Goal: Check status

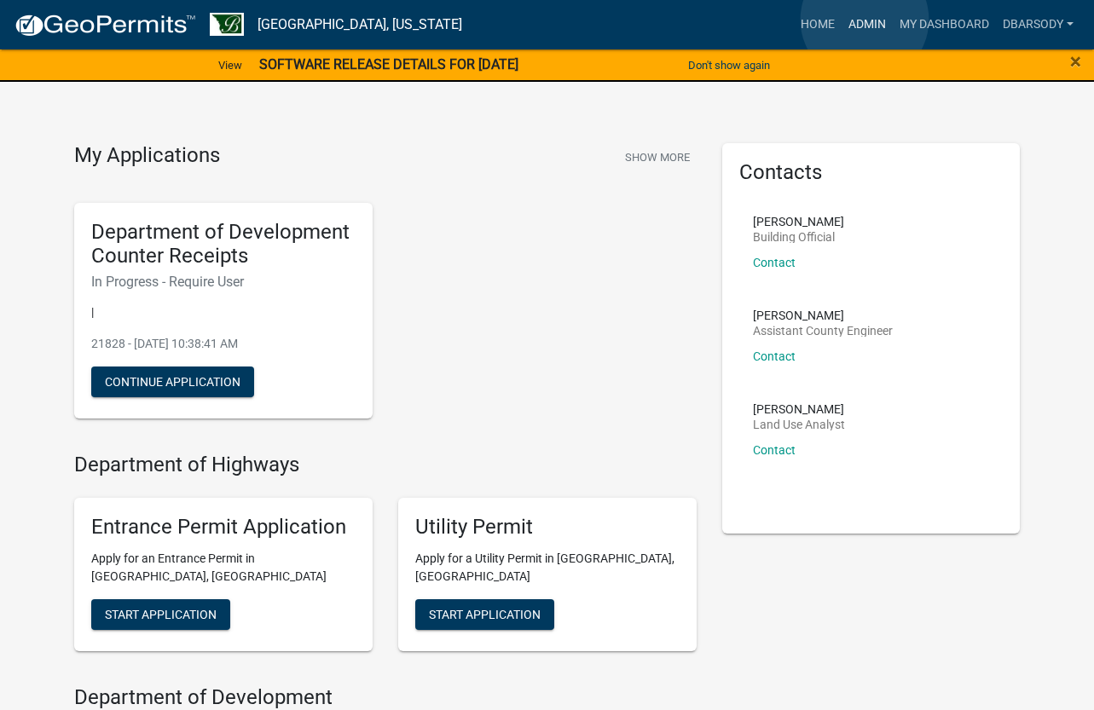
click at [865, 20] on link "Admin" at bounding box center [867, 25] width 51 height 32
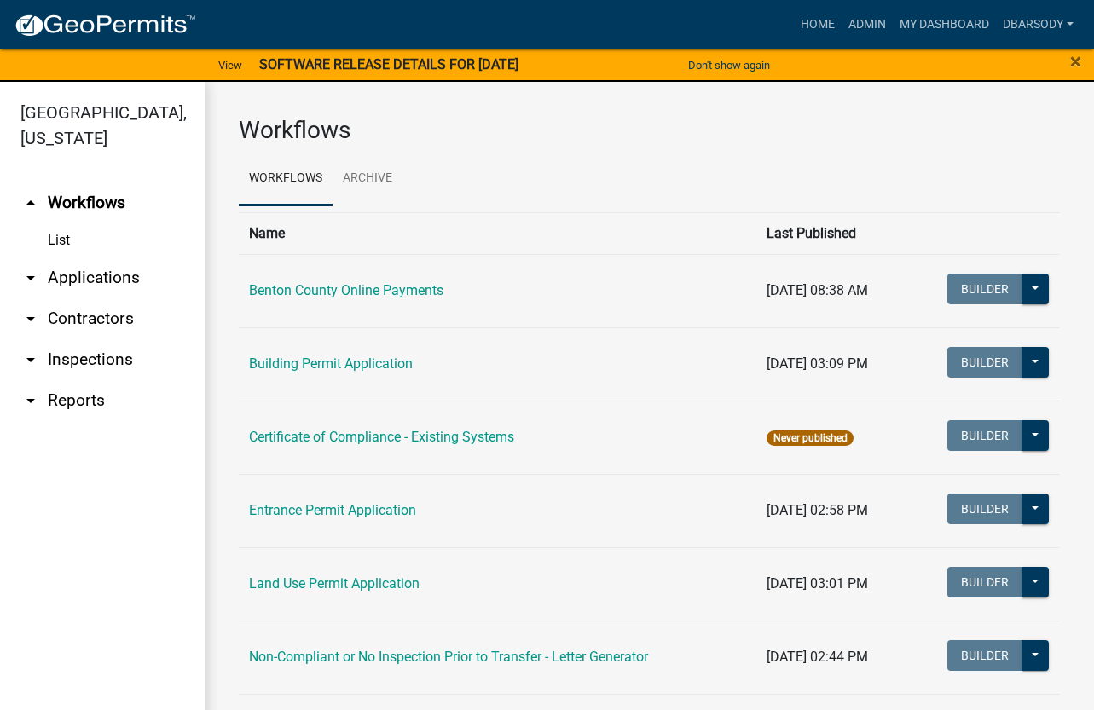
click at [70, 273] on link "arrow_drop_down Applications" at bounding box center [102, 278] width 205 height 41
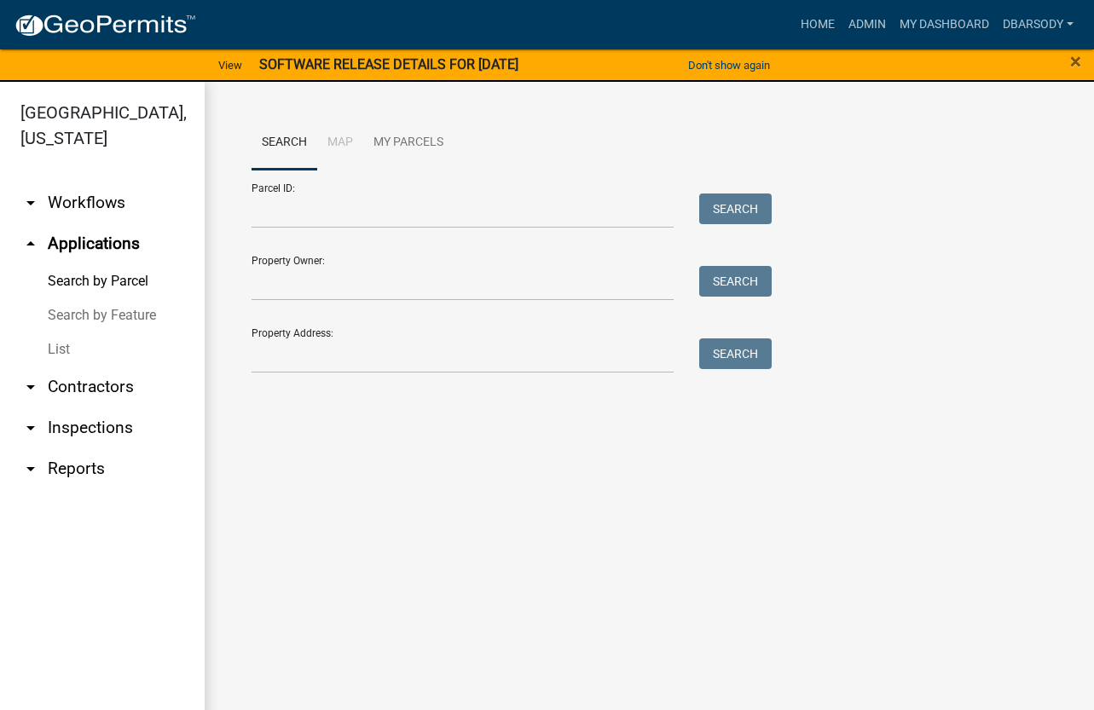
click at [51, 351] on link "List" at bounding box center [102, 350] width 205 height 34
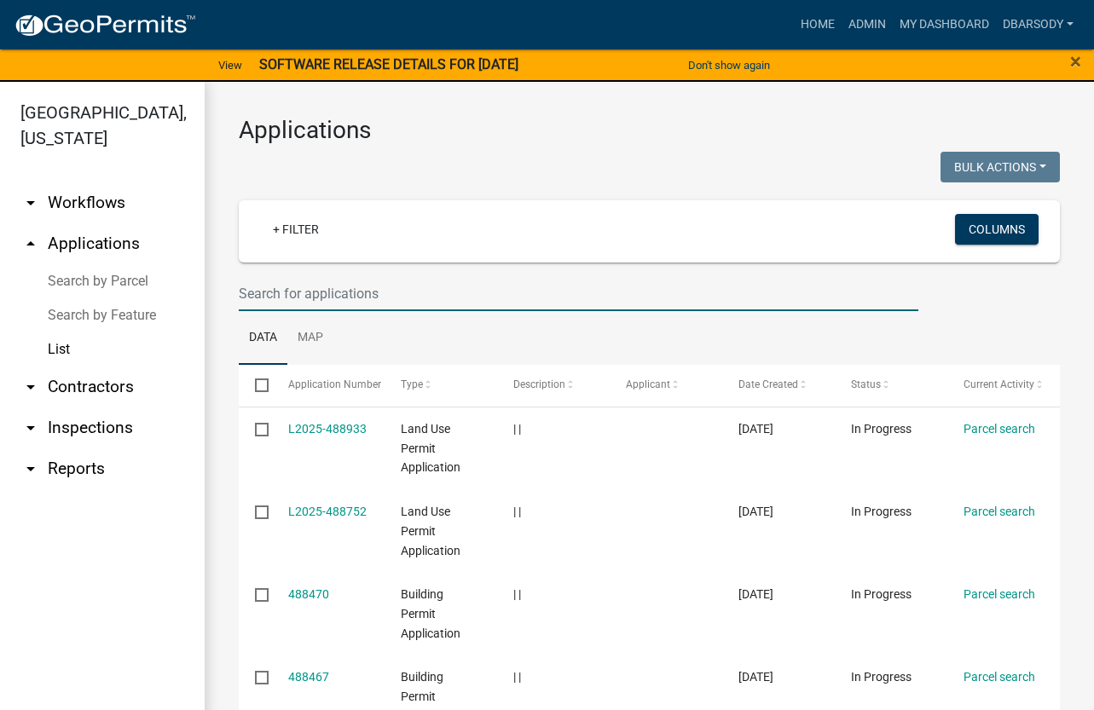
click at [246, 288] on input "text" at bounding box center [579, 293] width 680 height 35
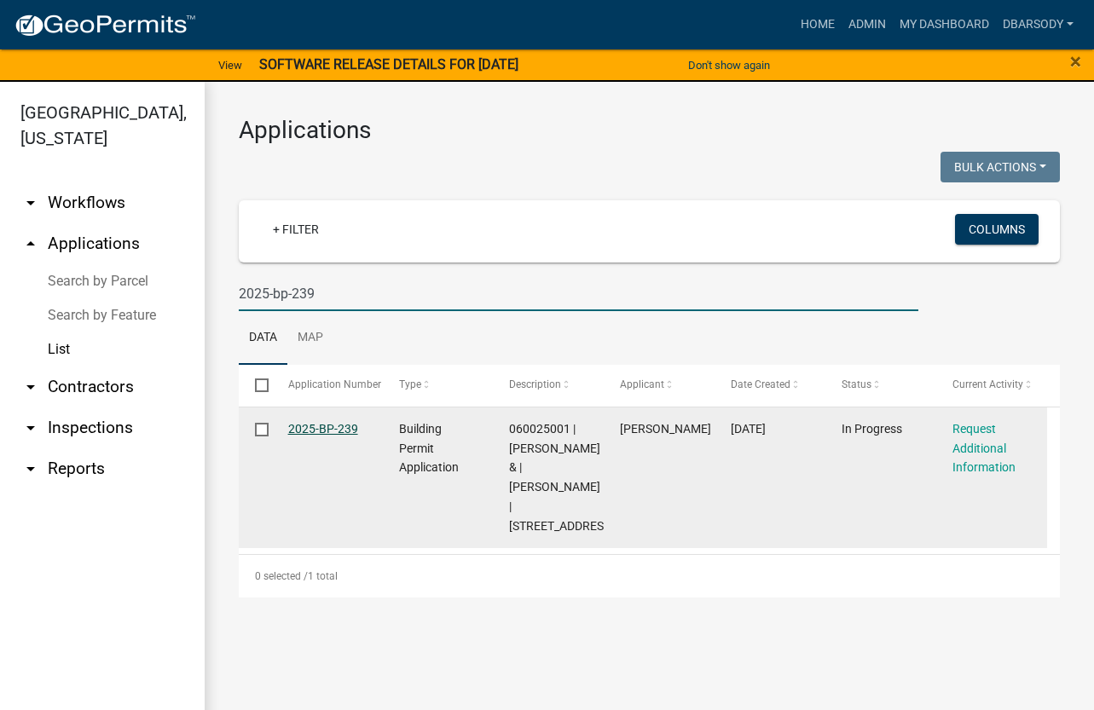
type input "2025-bp-239"
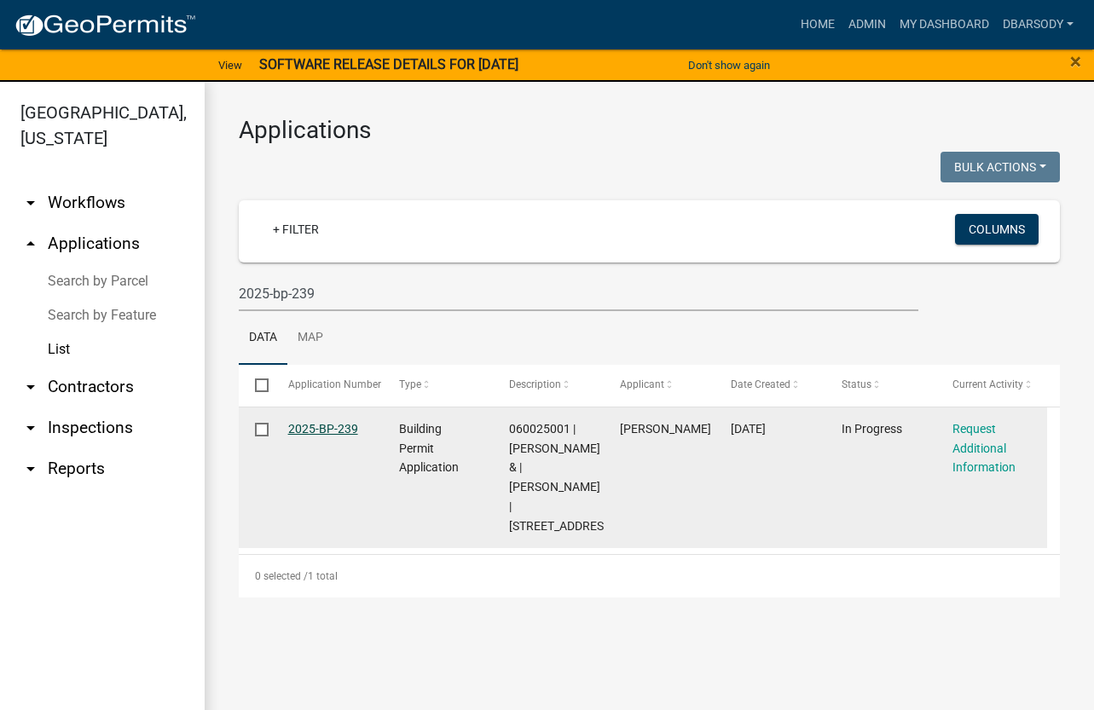
click at [313, 427] on link "2025-BP-239" at bounding box center [323, 429] width 70 height 14
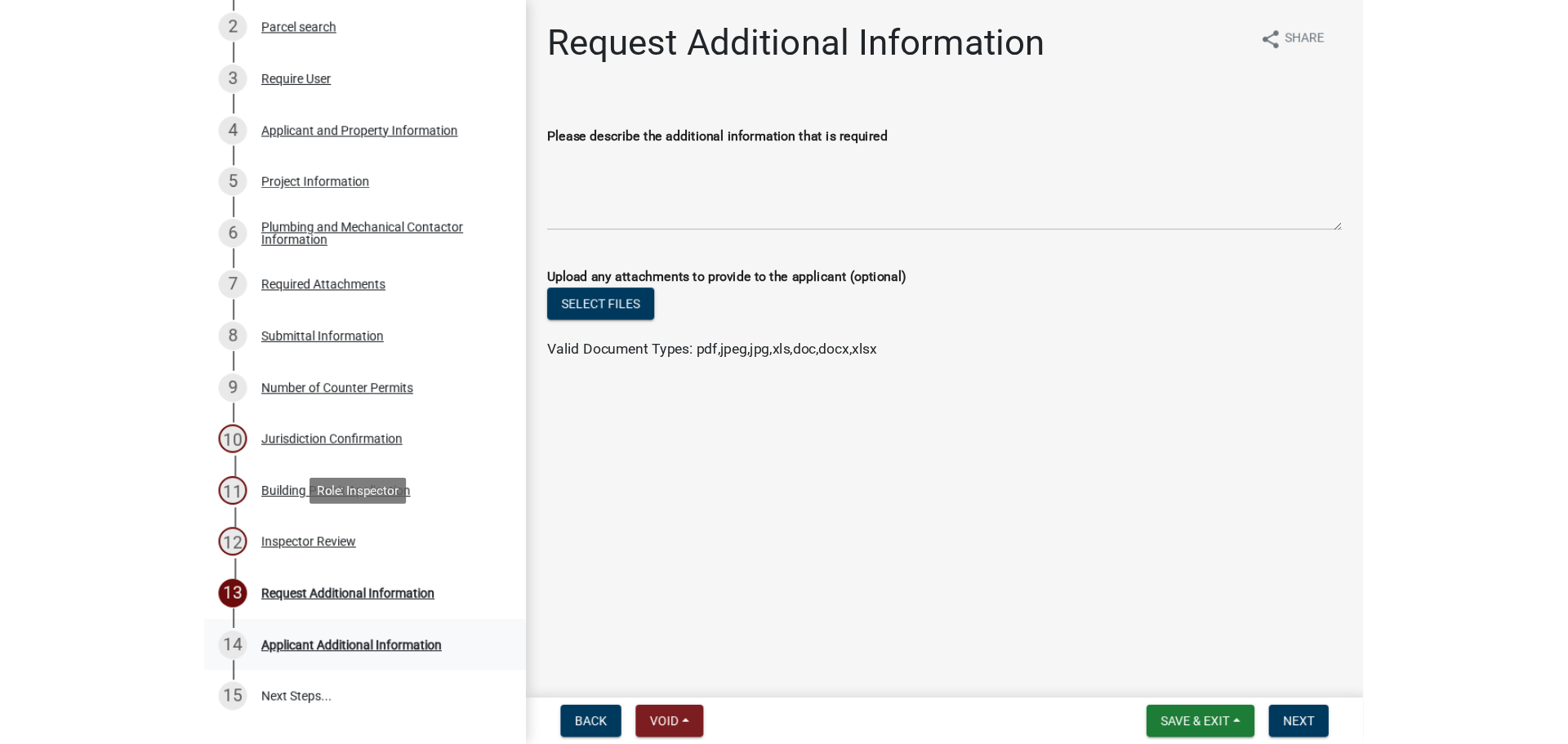
scroll to position [327, 0]
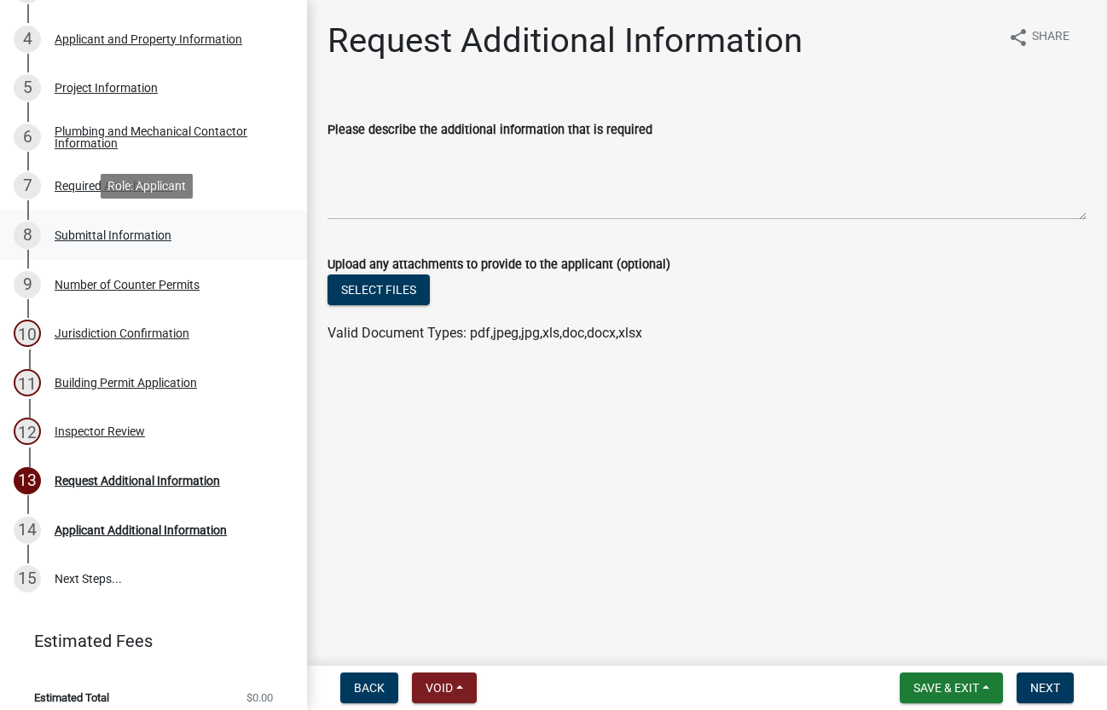
click at [139, 238] on div "Submittal Information" at bounding box center [113, 235] width 117 height 12
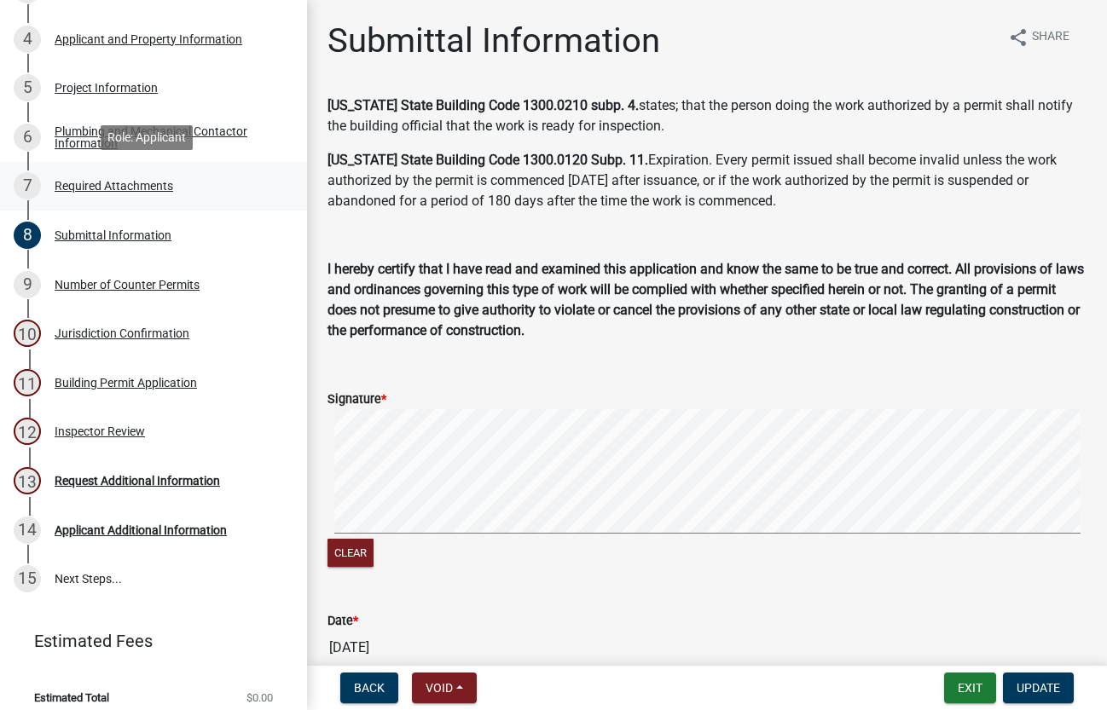
click at [100, 185] on div "Required Attachments" at bounding box center [114, 186] width 119 height 12
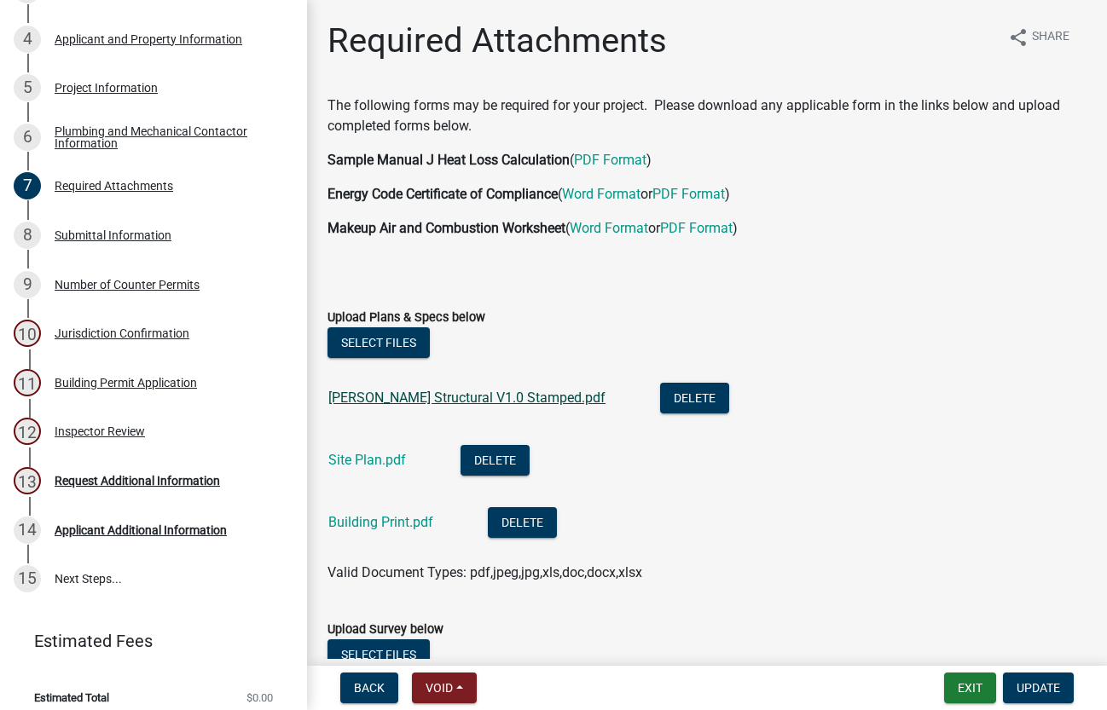
click at [484, 397] on link "[PERSON_NAME] Structural V1.0 Stamped.pdf" at bounding box center [466, 398] width 277 height 16
click at [368, 462] on link "Site Plan.pdf" at bounding box center [367, 460] width 78 height 16
click at [395, 519] on link "Building Print.pdf" at bounding box center [380, 522] width 105 height 16
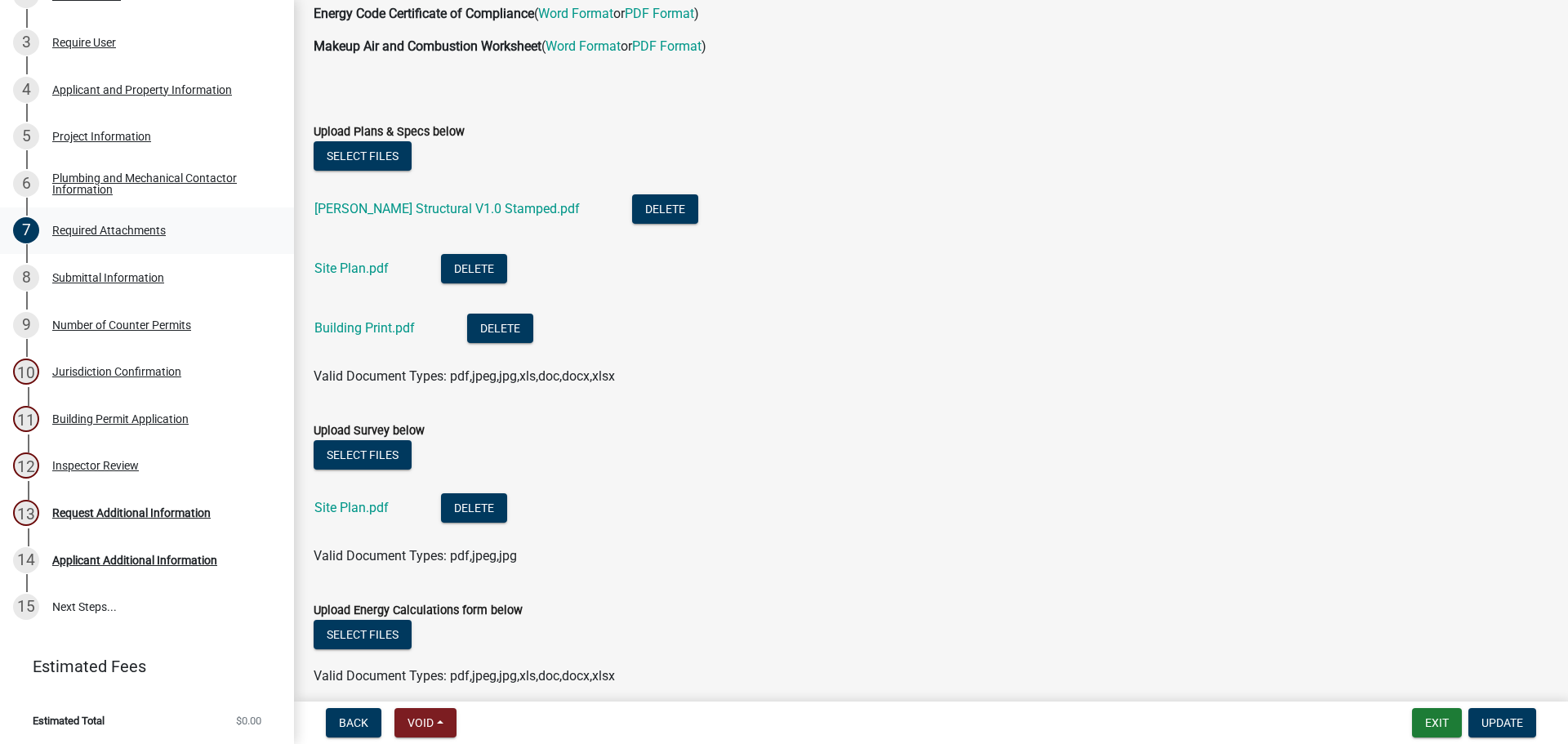
scroll to position [97, 0]
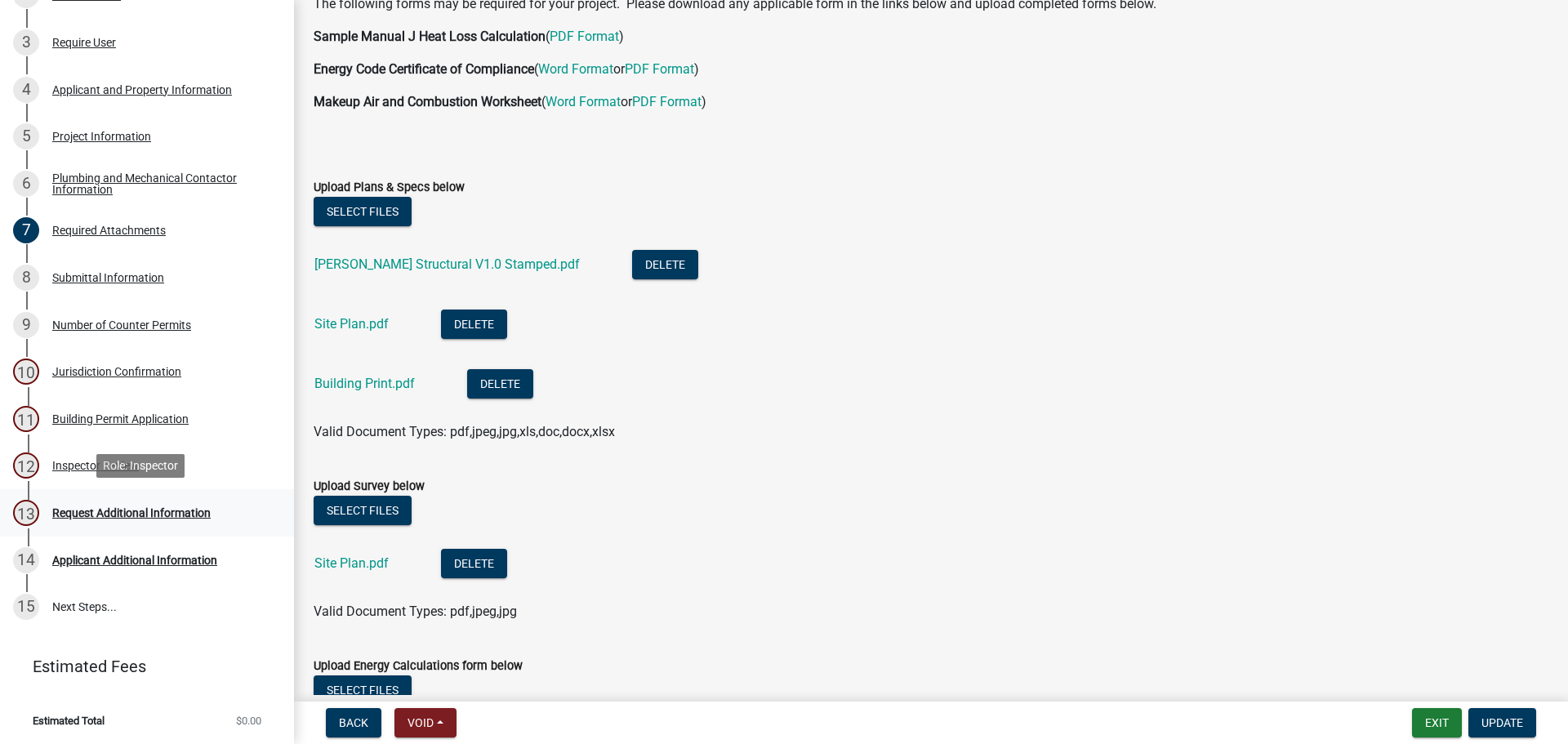
click at [121, 507] on div "Request Additional Information" at bounding box center [131, 513] width 158 height 11
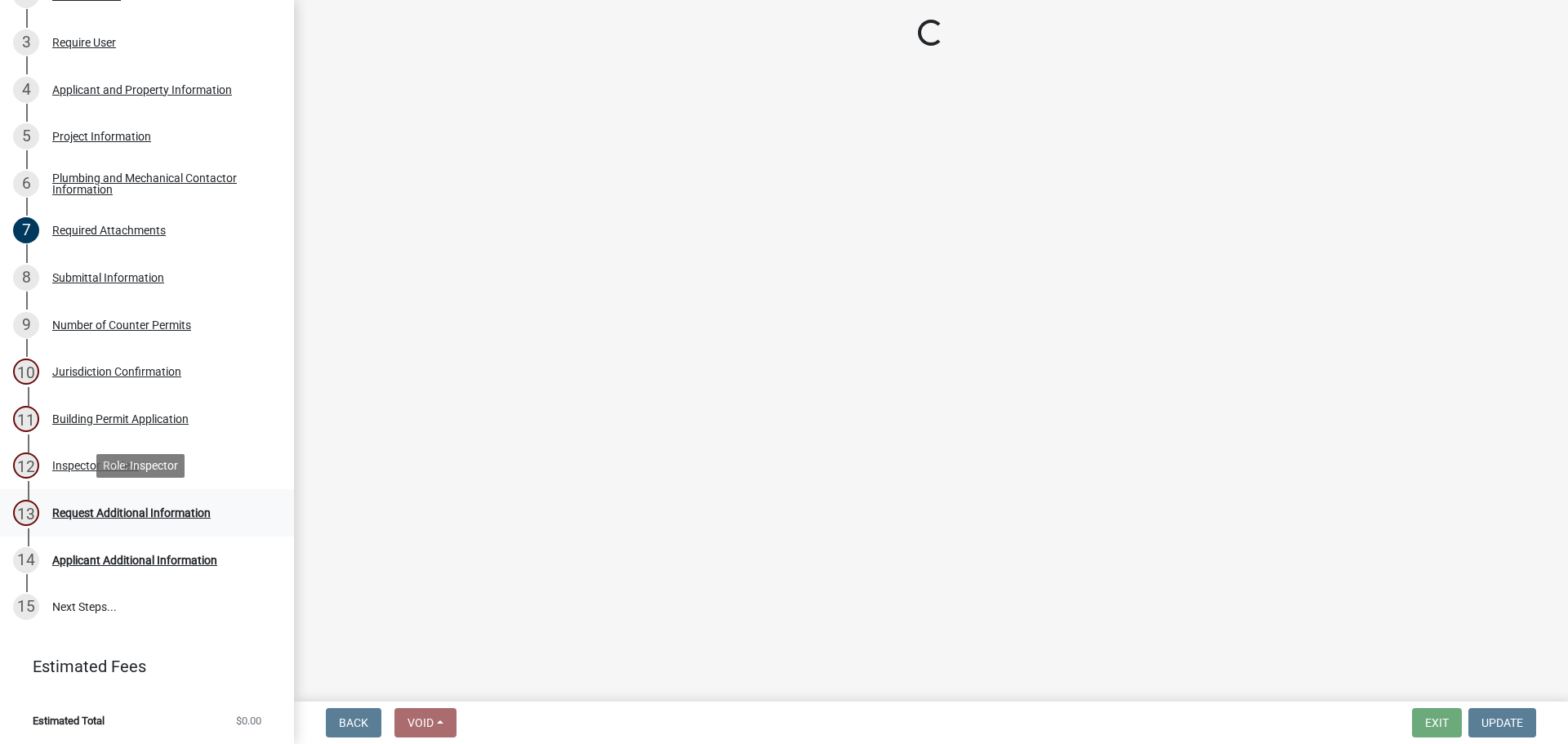
scroll to position [0, 0]
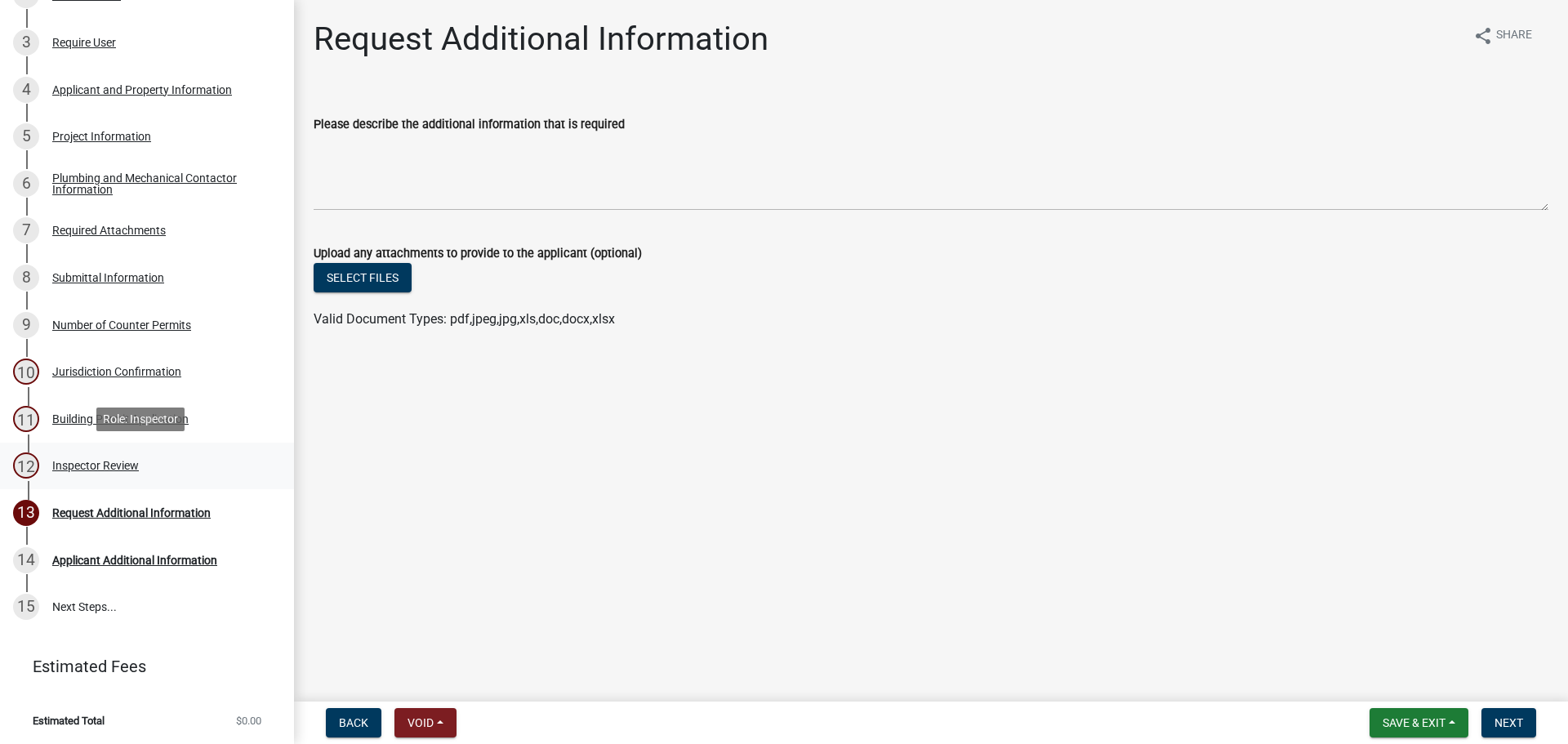
click at [103, 463] on div "Inspector Review" at bounding box center [96, 465] width 86 height 11
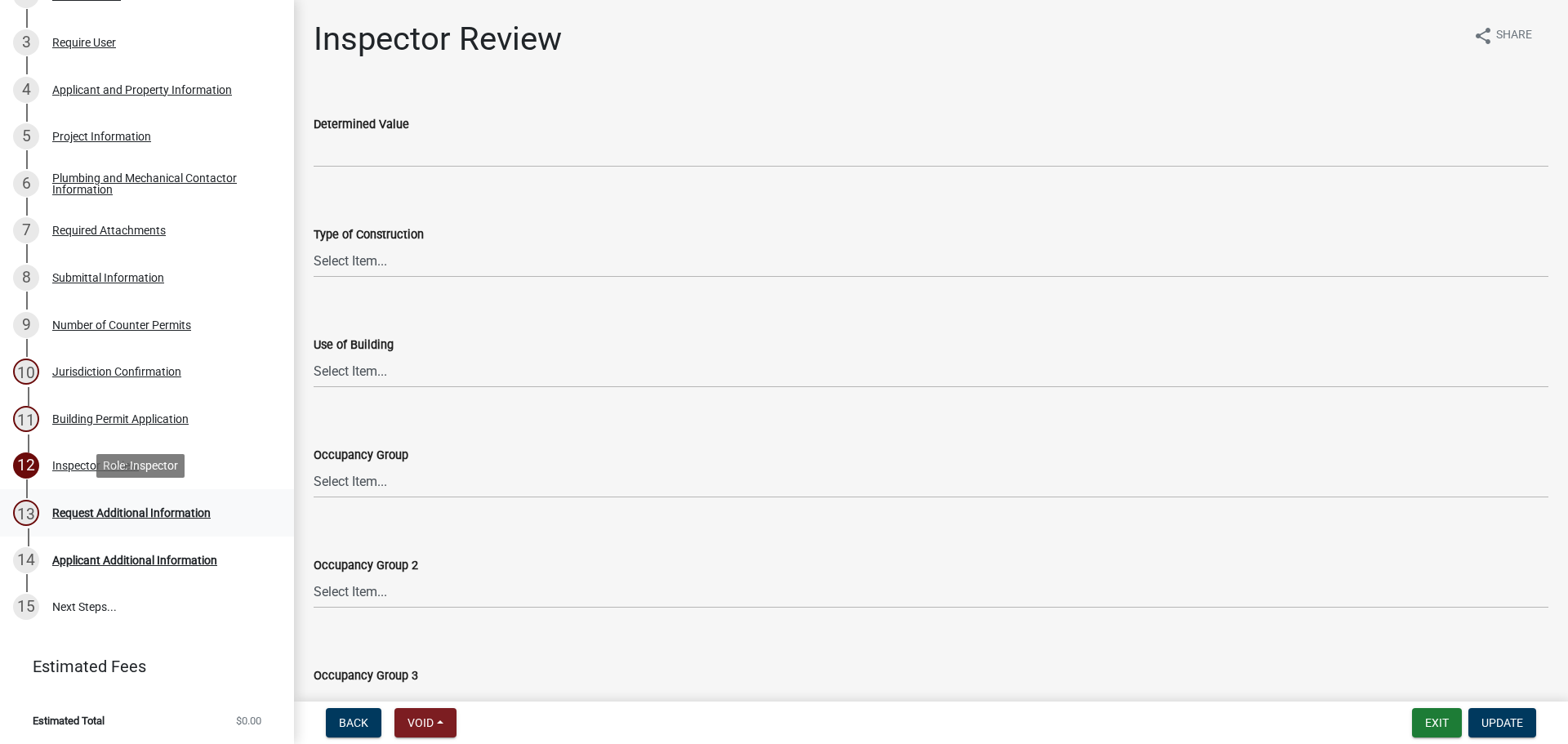
click at [130, 508] on div "Request Additional Information" at bounding box center [131, 513] width 158 height 11
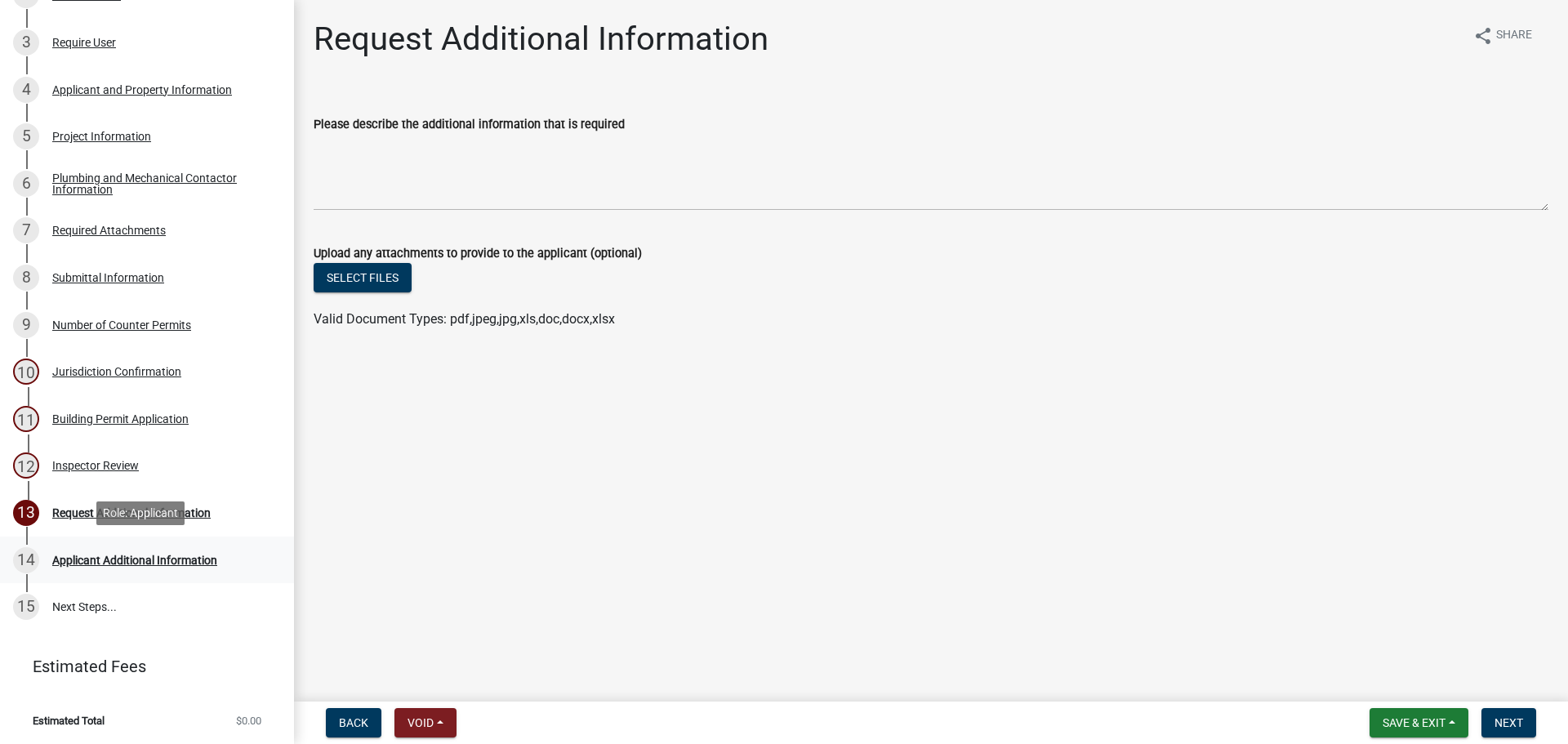
click at [151, 560] on div "Applicant Additional Information" at bounding box center [135, 560] width 165 height 11
click at [100, 557] on div "Applicant Additional Information" at bounding box center [135, 560] width 165 height 11
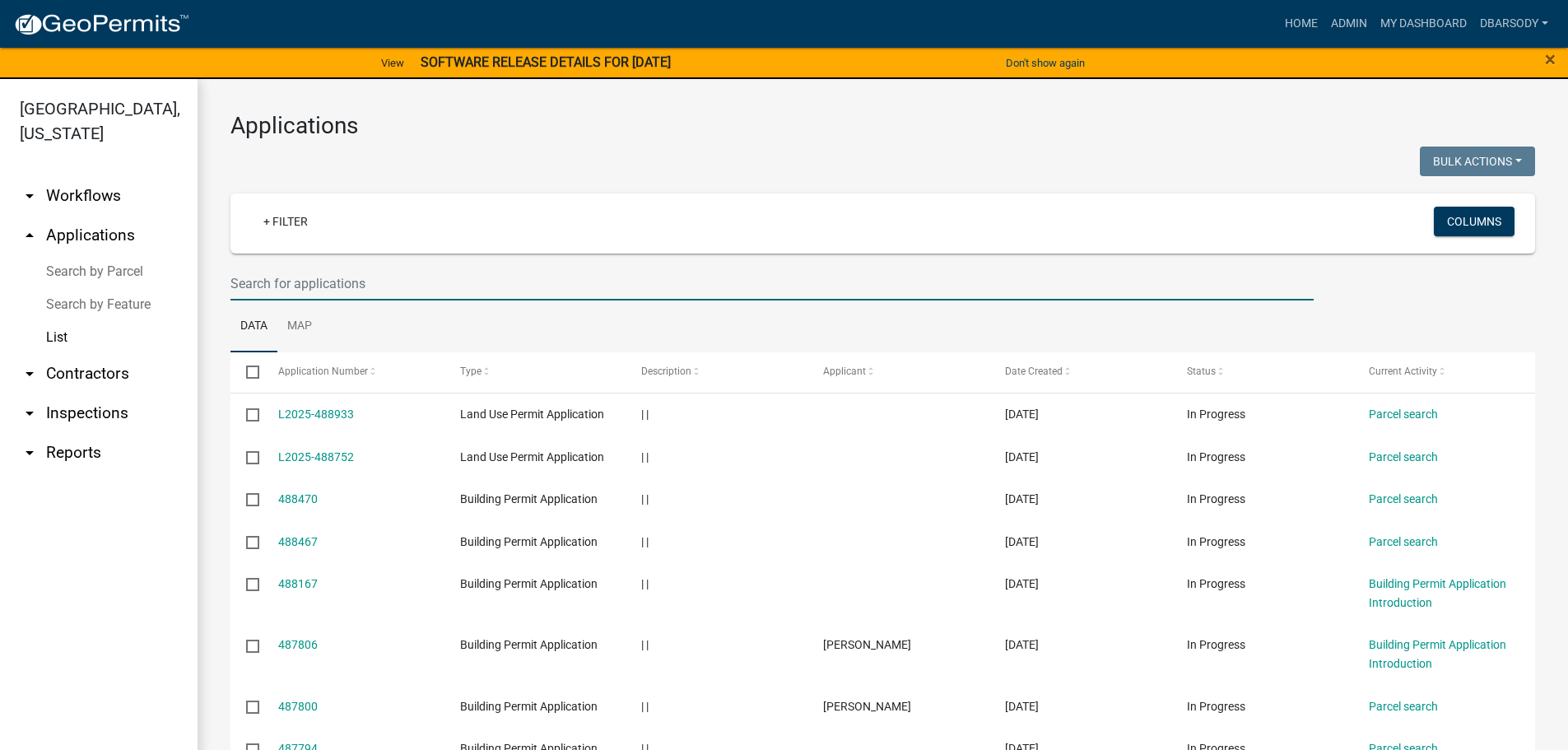
click at [245, 281] on input "text" at bounding box center [772, 283] width 1083 height 34
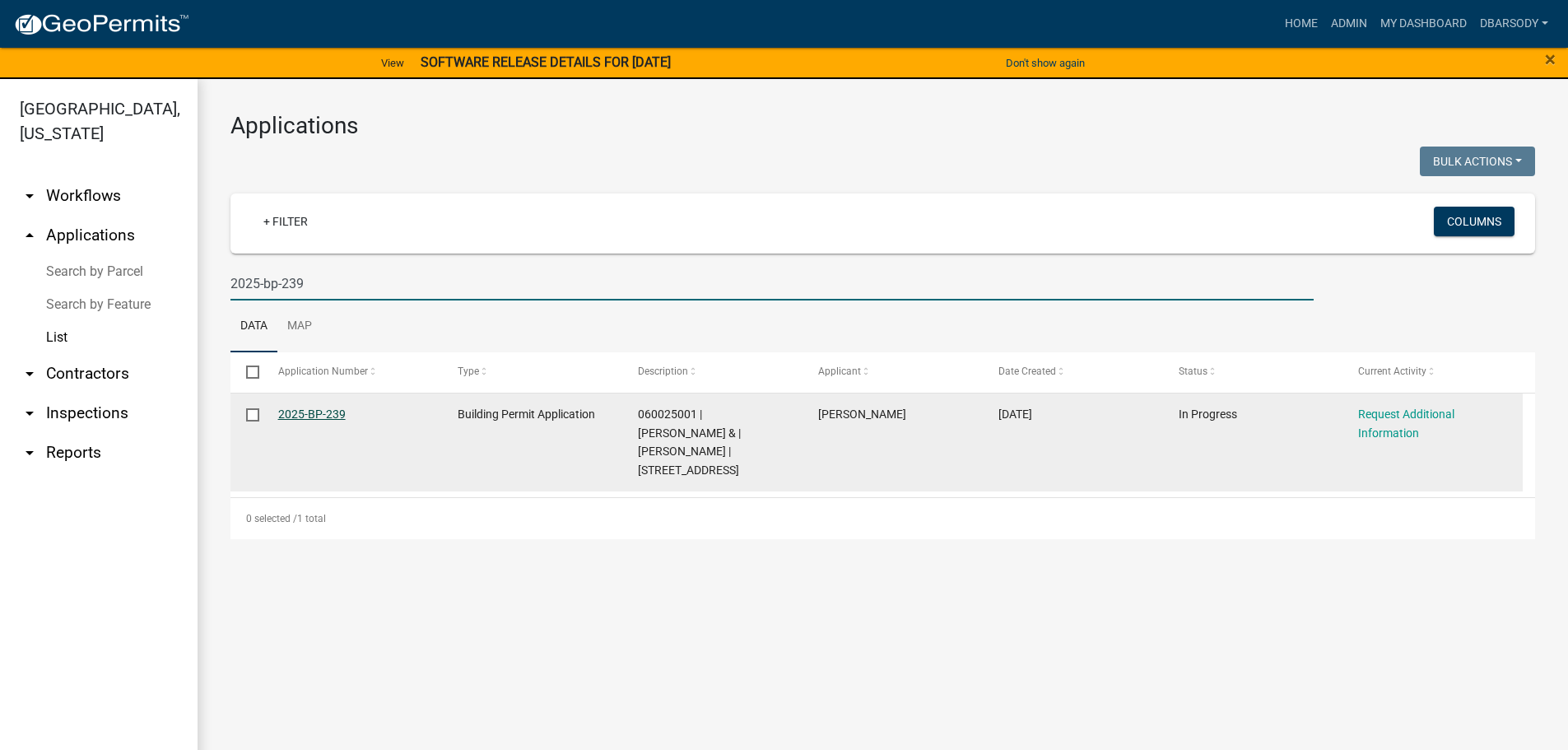
type input "2025-bp-239"
click at [326, 415] on link "2025-BP-239" at bounding box center [312, 414] width 68 height 14
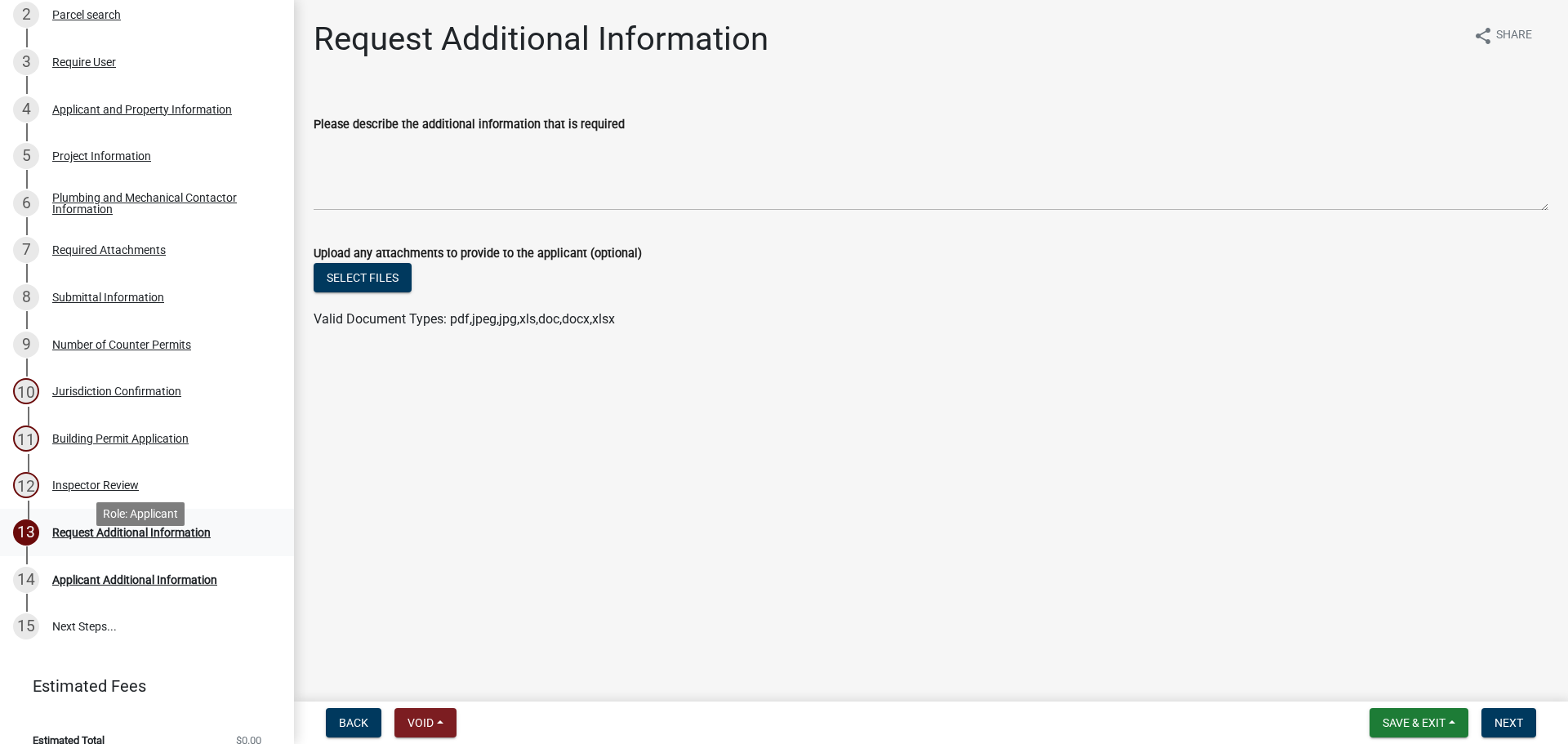
scroll to position [275, 0]
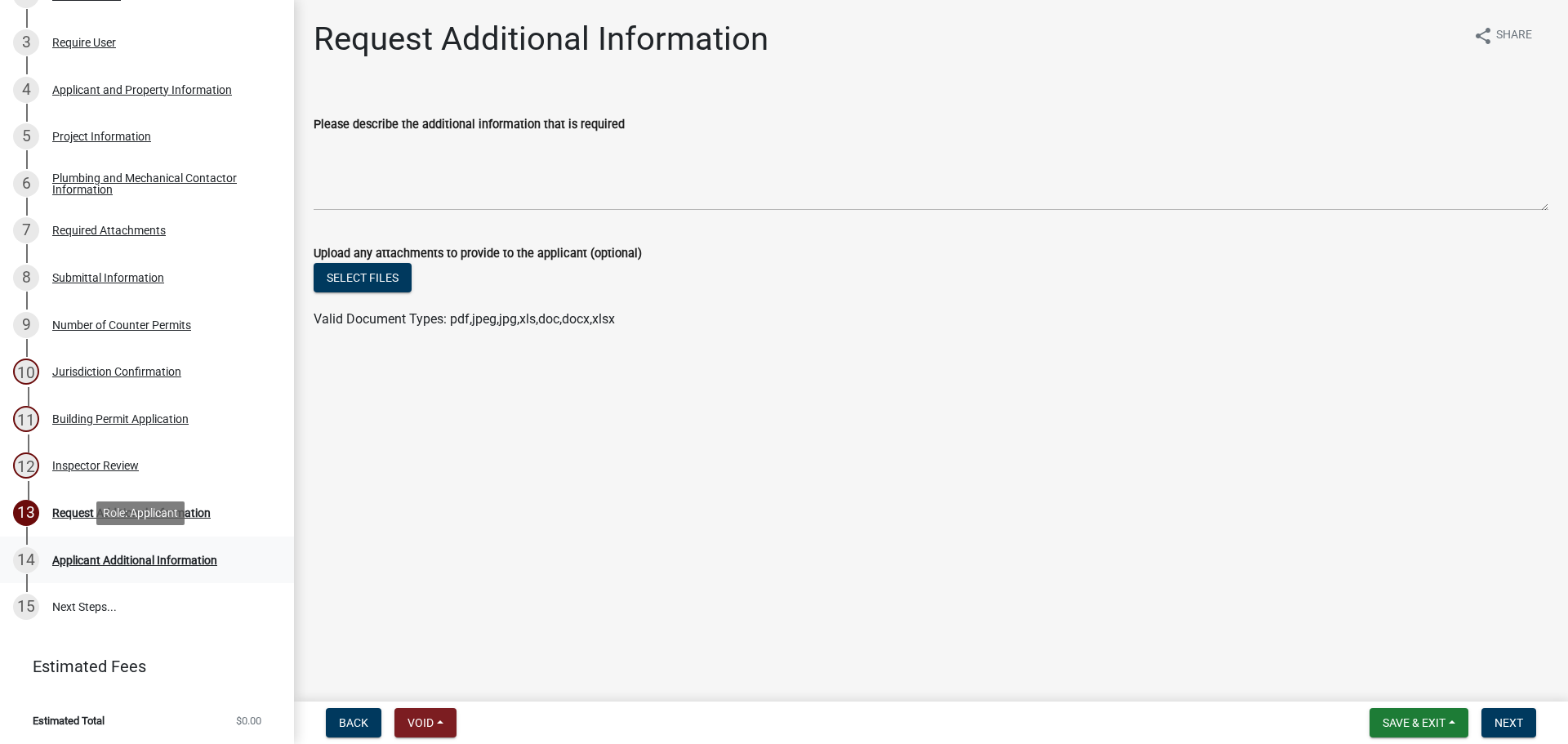
click at [136, 557] on div "Applicant Additional Information" at bounding box center [135, 560] width 165 height 11
click at [64, 559] on div "Applicant Additional Information" at bounding box center [135, 560] width 165 height 11
click at [65, 559] on div "Applicant Additional Information" at bounding box center [135, 560] width 165 height 11
click at [129, 558] on div "Applicant Additional Information" at bounding box center [135, 560] width 165 height 11
click at [129, 560] on div "Applicant Additional Information" at bounding box center [135, 560] width 165 height 11
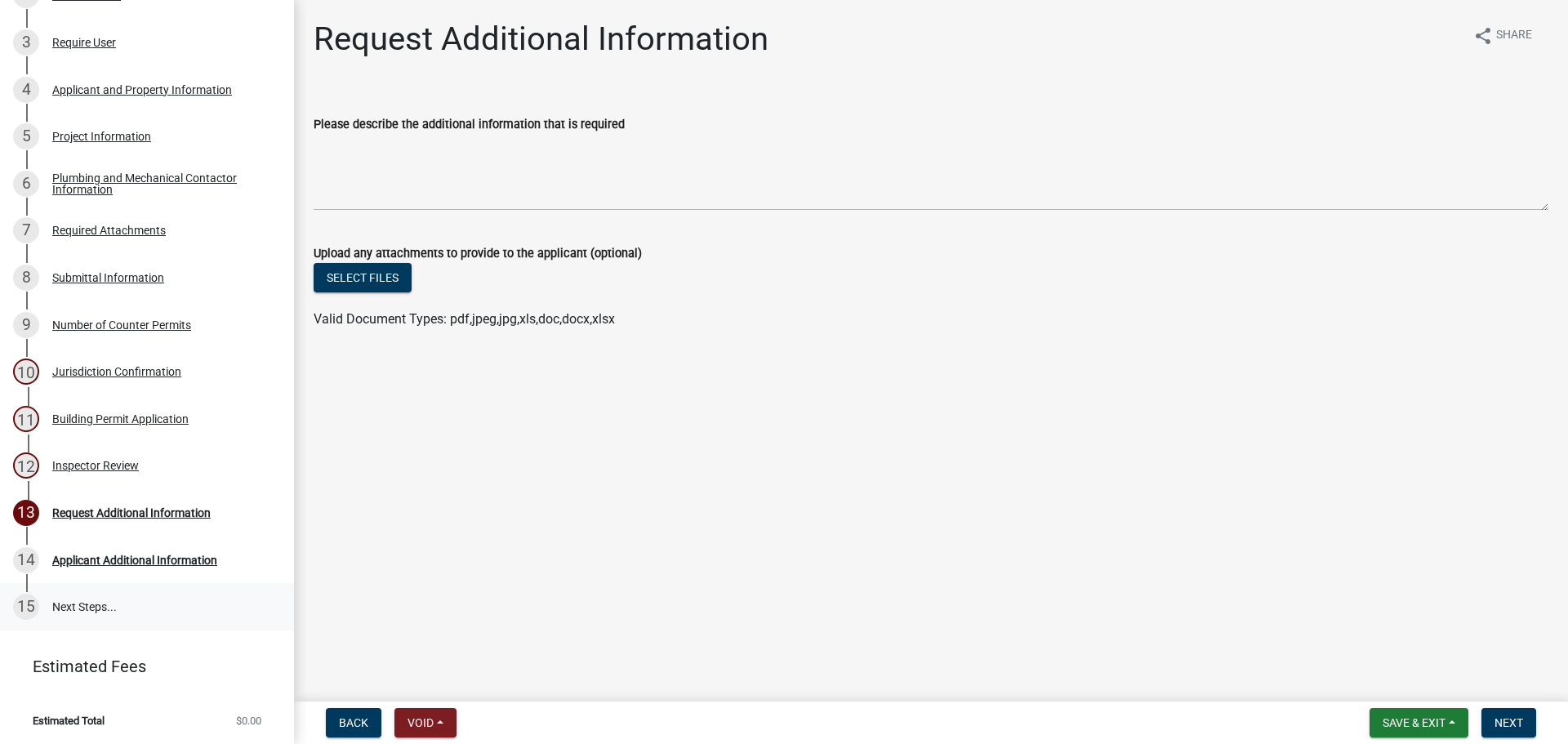
click at [134, 604] on link "15 Next Steps..." at bounding box center [147, 606] width 294 height 47
click at [112, 461] on div "Inspector Review" at bounding box center [96, 465] width 86 height 11
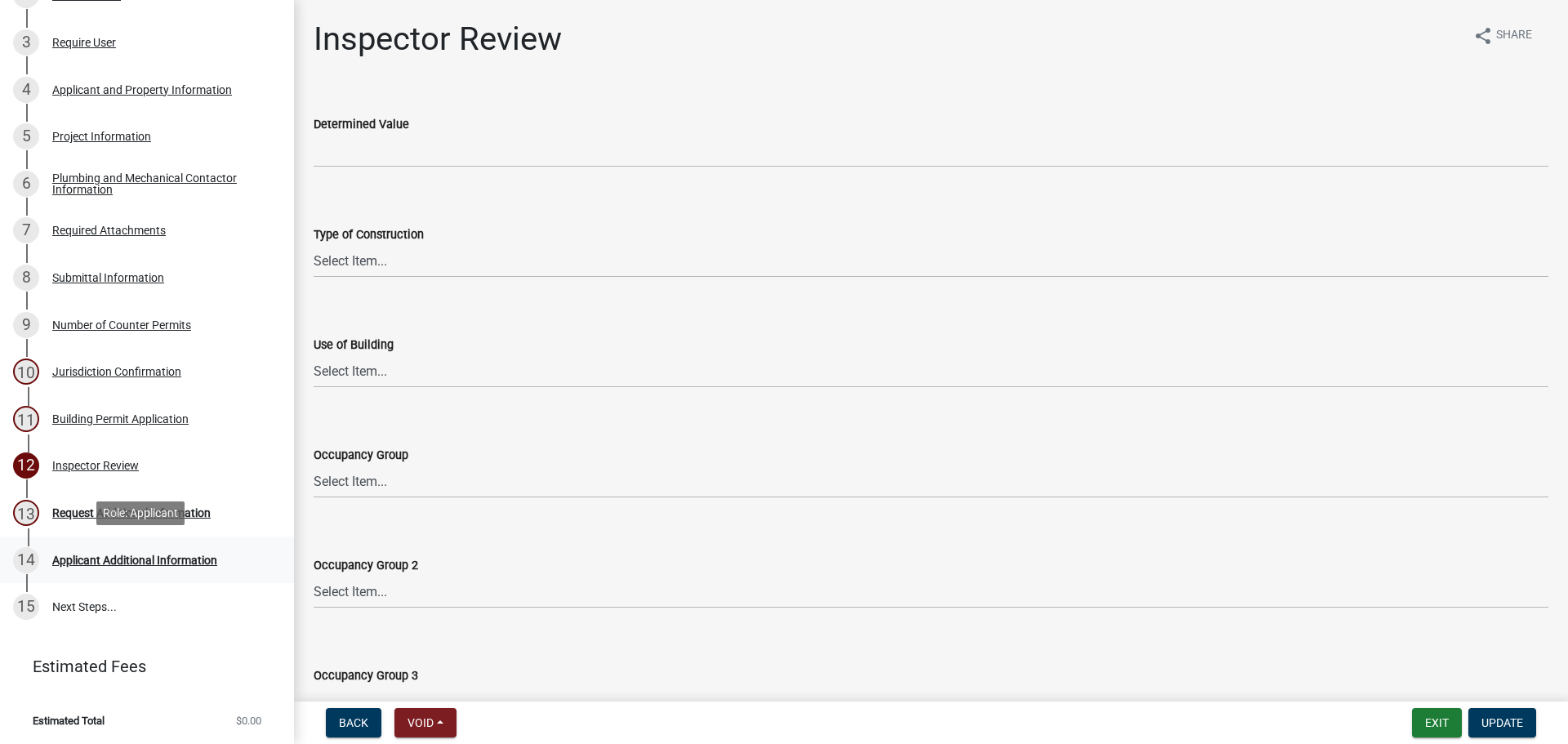
click at [117, 558] on div "Applicant Additional Information" at bounding box center [135, 560] width 165 height 11
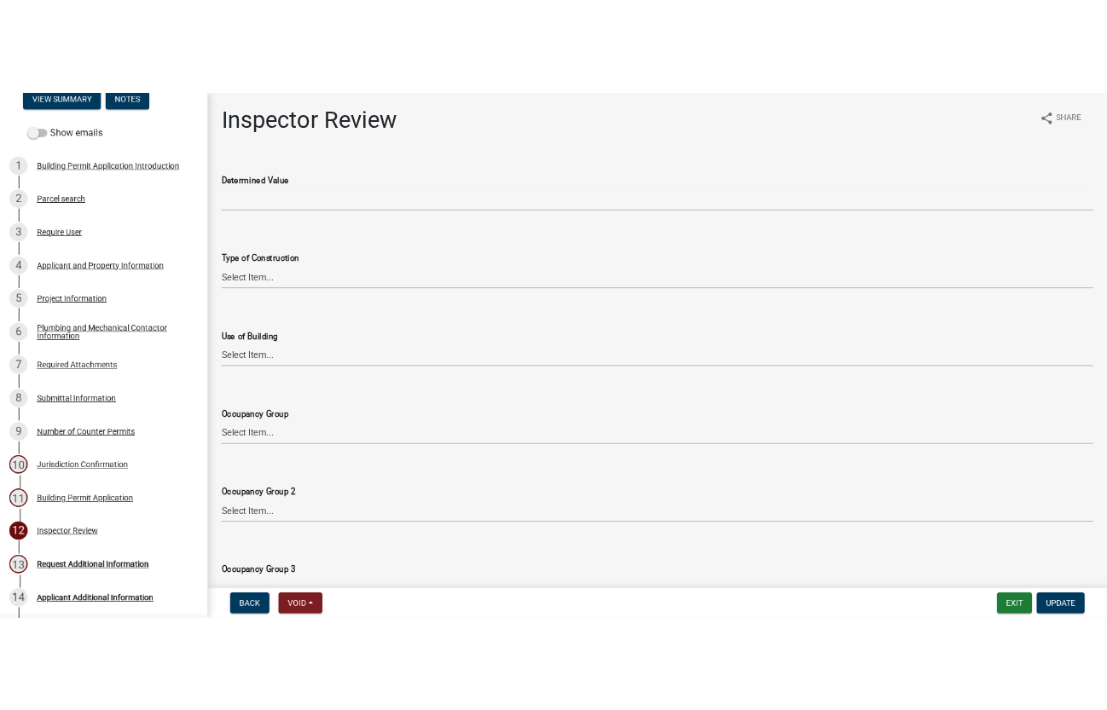
scroll to position [116, 0]
